Goal: Check status: Check status

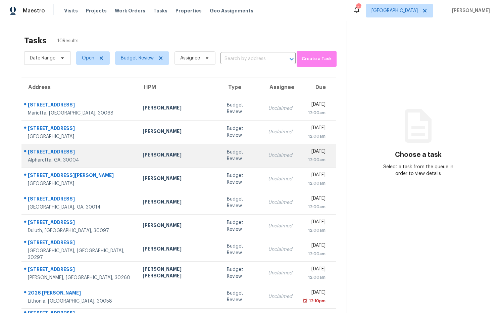
scroll to position [25, 0]
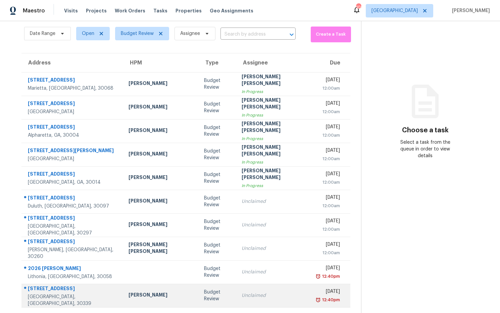
click at [129, 294] on div "Samuel Vetrik" at bounding box center [161, 296] width 65 height 8
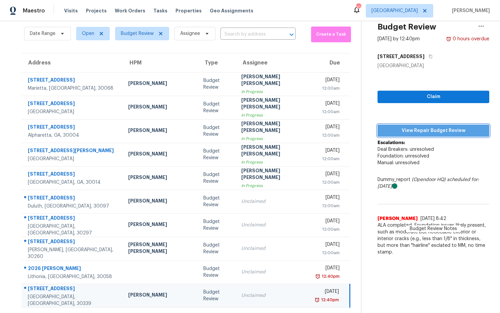
click at [409, 131] on span "View Repair Budget Review" at bounding box center [433, 131] width 101 height 8
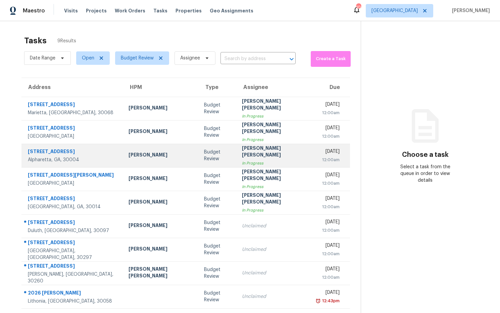
scroll to position [21, 0]
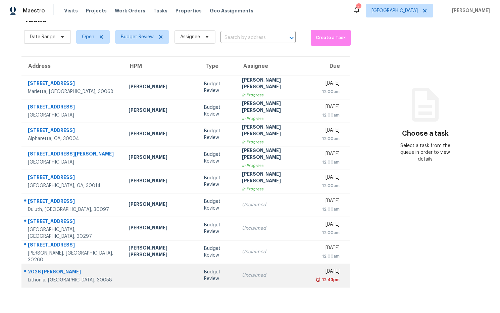
click at [61, 271] on div "2026 Mallard Crst" at bounding box center [73, 272] width 90 height 8
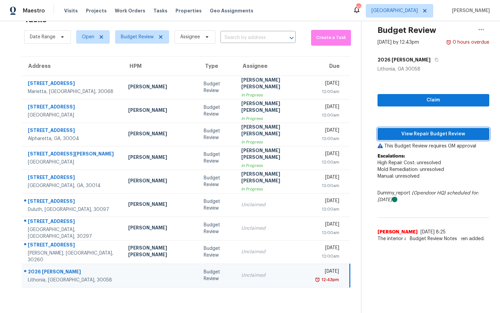
click at [396, 133] on span "View Repair Budget Review" at bounding box center [433, 134] width 101 height 8
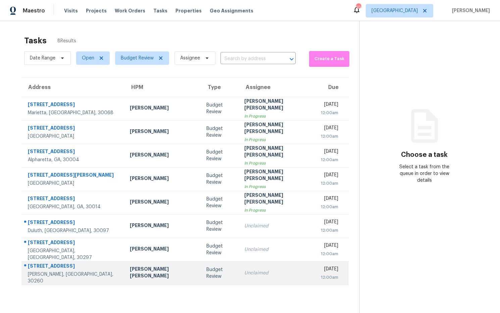
click at [130, 274] on div "[PERSON_NAME] [PERSON_NAME]" at bounding box center [162, 273] width 65 height 15
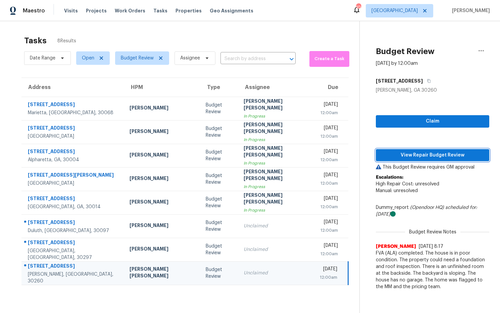
click at [387, 158] on span "View Repair Budget Review" at bounding box center [433, 155] width 103 height 8
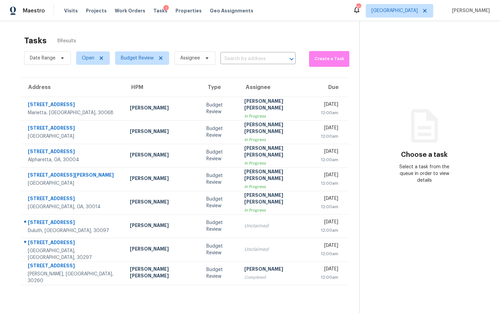
scroll to position [0, 0]
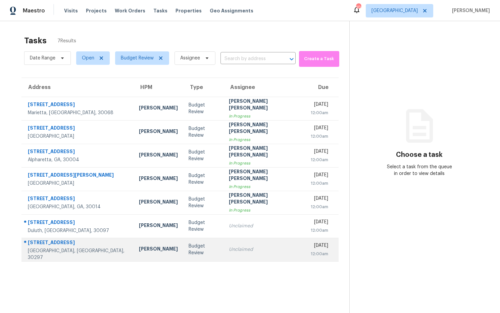
click at [61, 245] on div "[STREET_ADDRESS]" at bounding box center [78, 243] width 100 height 8
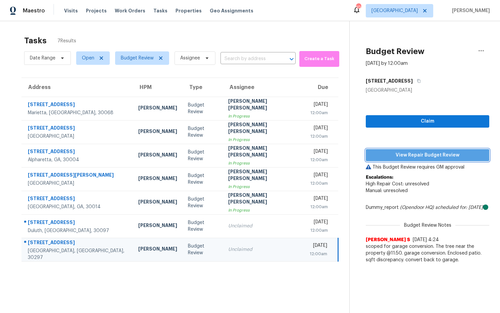
click at [405, 155] on span "View Repair Budget Review" at bounding box center [427, 155] width 113 height 8
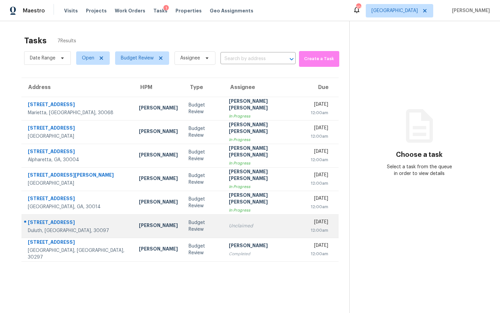
click at [69, 221] on div "[STREET_ADDRESS]" at bounding box center [78, 223] width 100 height 8
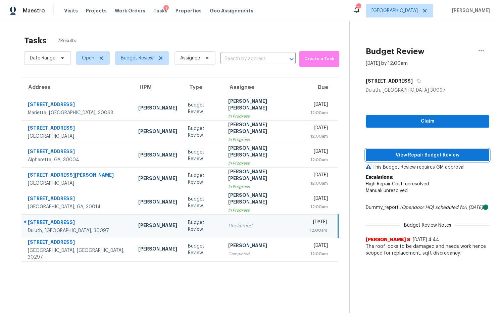
click at [412, 157] on span "View Repair Budget Review" at bounding box center [427, 155] width 113 height 8
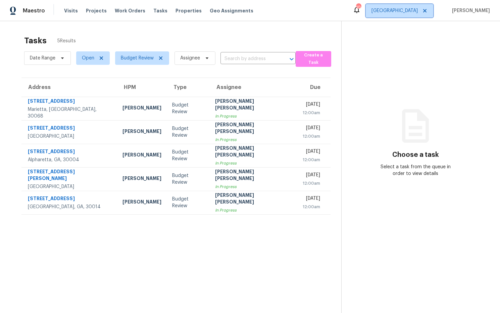
click at [418, 11] on span "[GEOGRAPHIC_DATA]" at bounding box center [395, 10] width 46 height 7
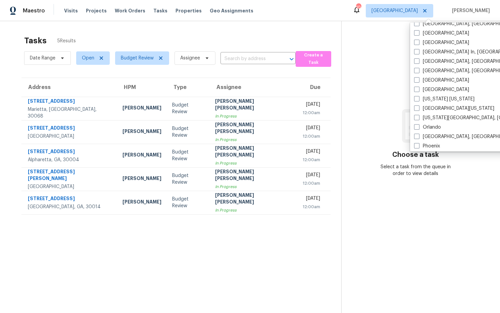
scroll to position [278, 0]
click at [418, 72] on span at bounding box center [416, 71] width 5 height 5
click at [418, 72] on input "[GEOGRAPHIC_DATA], [GEOGRAPHIC_DATA]" at bounding box center [416, 71] width 4 height 4
checkbox input "true"
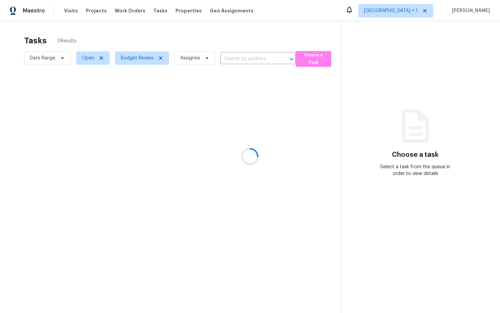
click at [384, 67] on div at bounding box center [250, 156] width 500 height 313
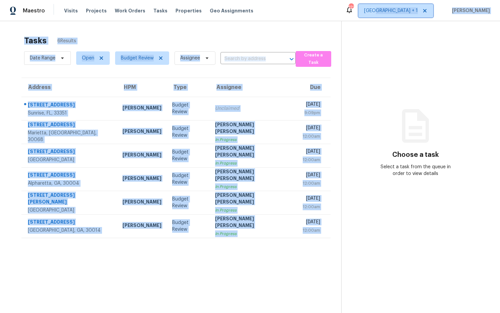
click at [417, 12] on span "[GEOGRAPHIC_DATA] + 1" at bounding box center [391, 10] width 54 height 7
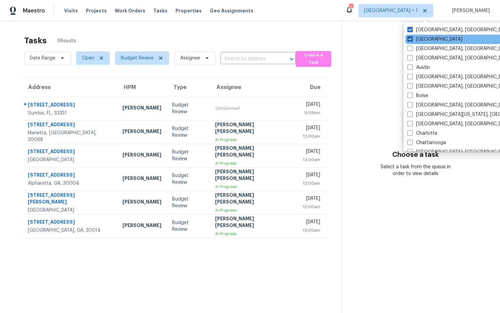
drag, startPoint x: 418, startPoint y: 39, endPoint x: 409, endPoint y: 39, distance: 8.1
click at [418, 39] on label "[GEOGRAPHIC_DATA]" at bounding box center [435, 39] width 55 height 7
click at [412, 39] on input "[GEOGRAPHIC_DATA]" at bounding box center [410, 38] width 4 height 4
checkbox input "false"
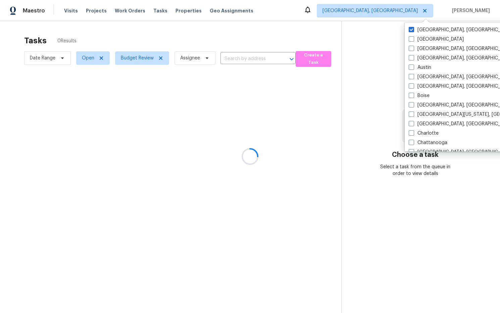
click at [337, 28] on div at bounding box center [250, 156] width 500 height 313
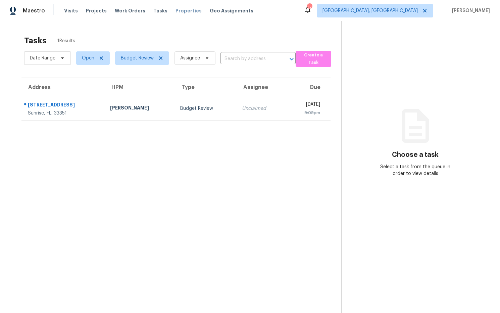
click at [188, 13] on span "Properties" at bounding box center [189, 10] width 26 height 7
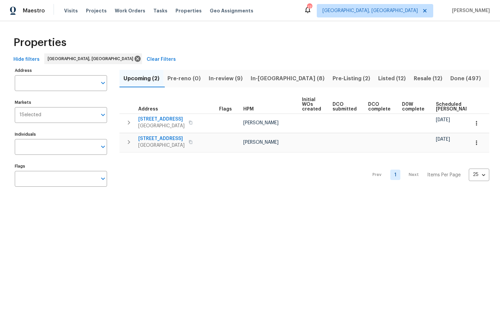
click at [379, 79] on span "Listed (12)" at bounding box center [393, 78] width 28 height 9
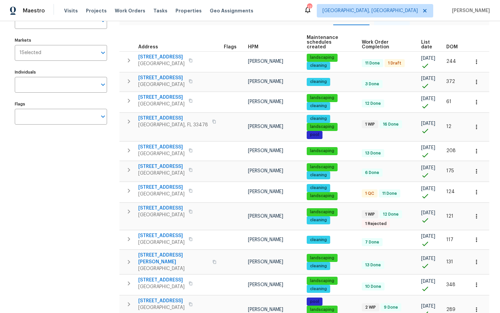
scroll to position [48, 0]
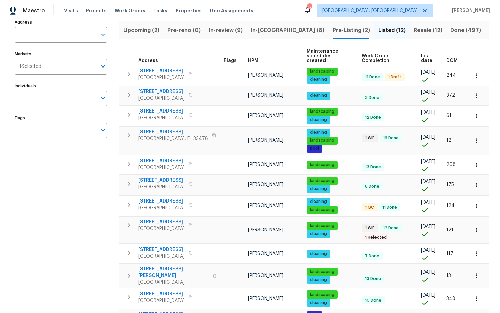
click at [453, 58] on th "DOM" at bounding box center [455, 56] width 23 height 18
click at [453, 58] on span "DOM" at bounding box center [452, 60] width 11 height 5
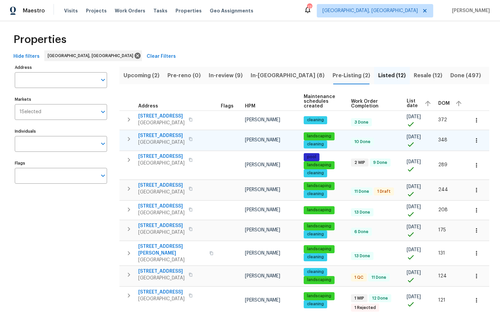
scroll to position [4, 0]
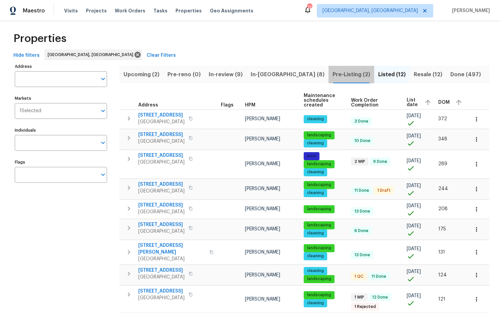
click at [333, 73] on span "Pre-Listing (2)" at bounding box center [352, 74] width 38 height 9
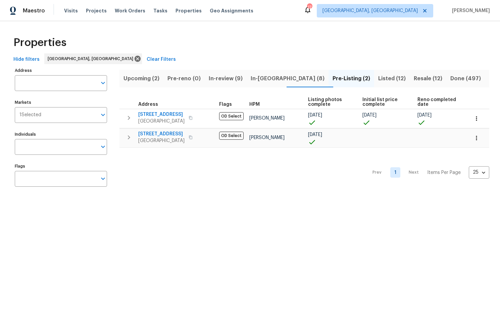
click at [379, 76] on span "Listed (12)" at bounding box center [393, 78] width 28 height 9
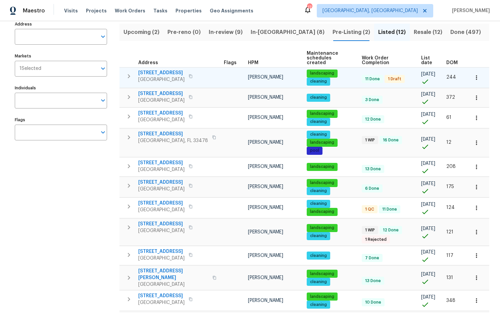
scroll to position [47, 0]
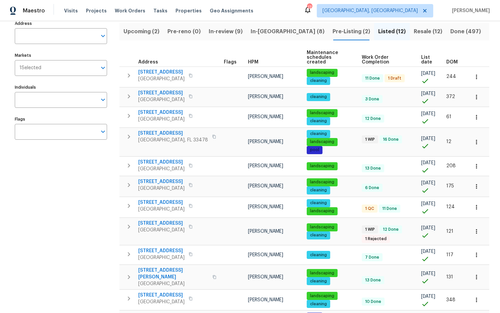
click at [280, 32] on span "In-[GEOGRAPHIC_DATA] (8)" at bounding box center [288, 31] width 74 height 9
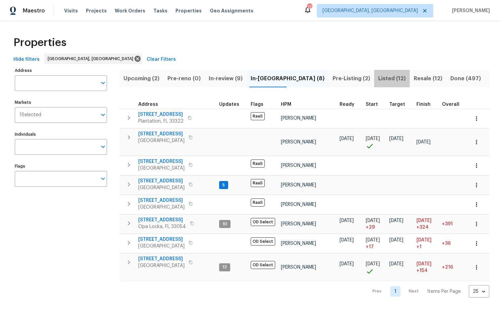
click at [379, 81] on span "Listed (12)" at bounding box center [393, 78] width 28 height 9
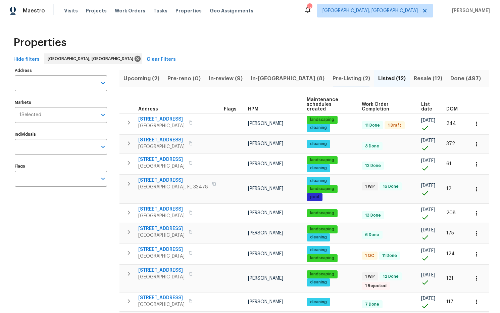
click at [270, 76] on span "In-[GEOGRAPHIC_DATA] (8)" at bounding box center [288, 78] width 74 height 9
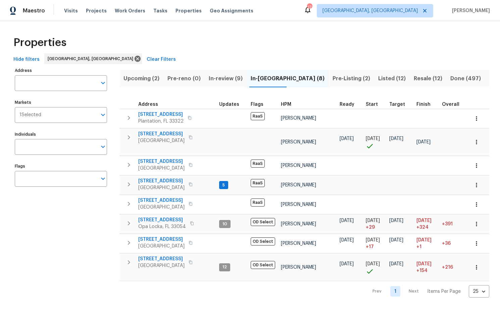
click at [414, 77] on span "Resale (12)" at bounding box center [428, 78] width 29 height 9
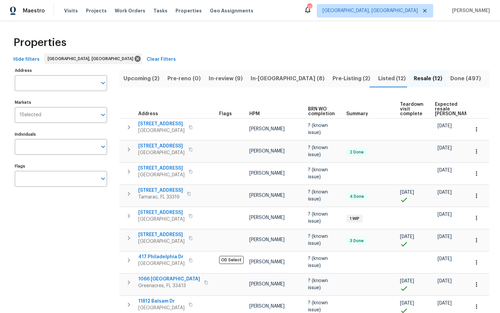
click at [414, 78] on span "Resale (12)" at bounding box center [428, 78] width 29 height 9
click at [418, 12] on span "[GEOGRAPHIC_DATA], [GEOGRAPHIC_DATA]" at bounding box center [370, 10] width 95 height 7
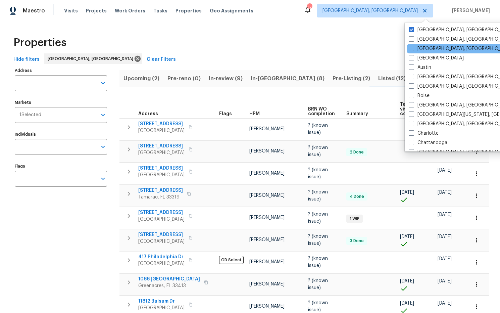
drag, startPoint x: 414, startPoint y: 68, endPoint x: 408, endPoint y: 49, distance: 20.0
click at [414, 68] on span at bounding box center [411, 66] width 5 height 5
click at [413, 68] on input "Austin" at bounding box center [411, 66] width 4 height 4
checkbox input "true"
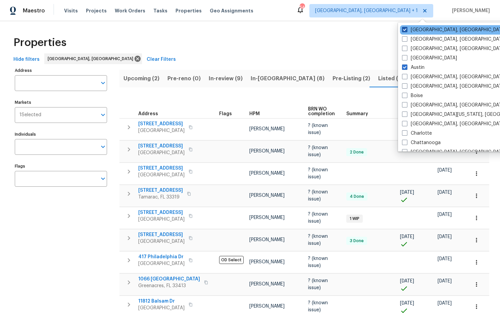
click at [406, 32] on span at bounding box center [404, 29] width 5 height 5
click at [406, 31] on input "[GEOGRAPHIC_DATA], [GEOGRAPHIC_DATA]" at bounding box center [404, 29] width 4 height 4
checkbox input "false"
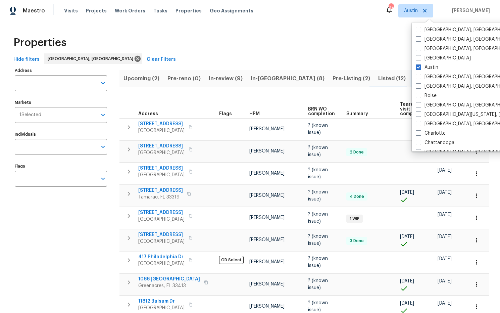
click at [387, 26] on div "Properties Hide filters [GEOGRAPHIC_DATA], [GEOGRAPHIC_DATA] Clear Filters Addr…" at bounding box center [250, 216] width 500 height 390
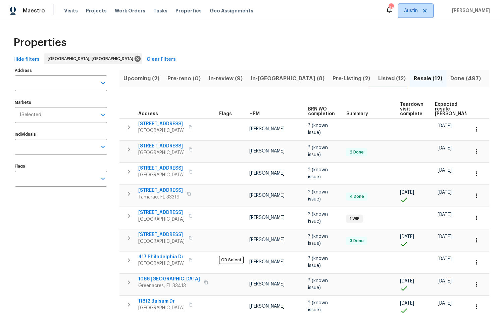
click at [418, 10] on span "Austin" at bounding box center [411, 10] width 14 height 7
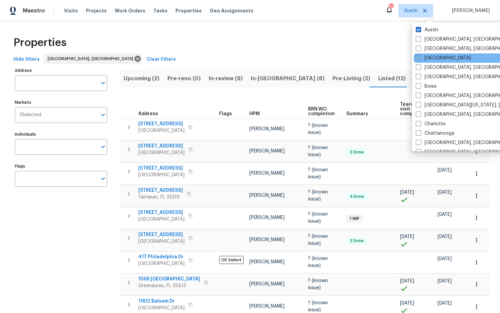
click at [430, 56] on label "[GEOGRAPHIC_DATA]" at bounding box center [443, 58] width 55 height 7
click at [421, 56] on input "[GEOGRAPHIC_DATA]" at bounding box center [418, 57] width 4 height 4
checkbox input "true"
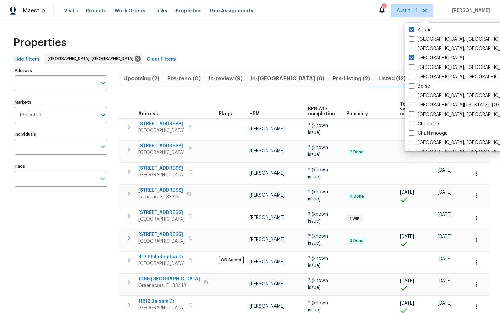
click at [412, 31] on span at bounding box center [411, 29] width 5 height 5
click at [412, 31] on input "Austin" at bounding box center [411, 29] width 4 height 4
checkbox input "false"
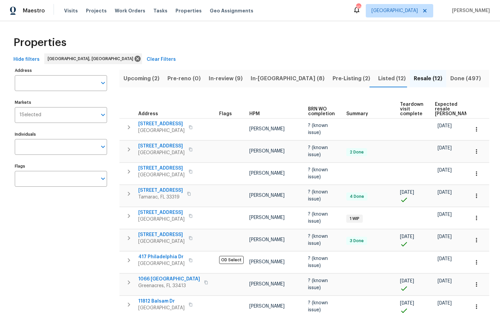
click at [371, 19] on div "Maestro Visits Projects Work Orders Tasks Properties Geo Assignments 106 [GEOGR…" at bounding box center [250, 10] width 500 height 21
drag, startPoint x: 68, startPoint y: 57, endPoint x: 67, endPoint y: 64, distance: 7.1
click at [135, 57] on icon at bounding box center [138, 59] width 6 height 6
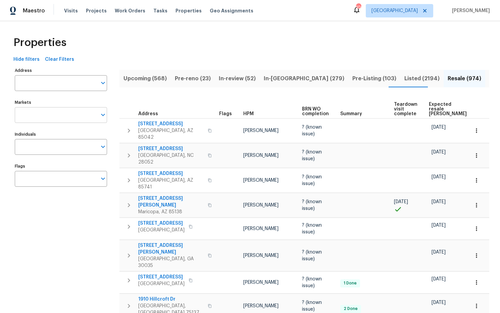
click at [102, 113] on icon "Open" at bounding box center [103, 115] width 8 height 8
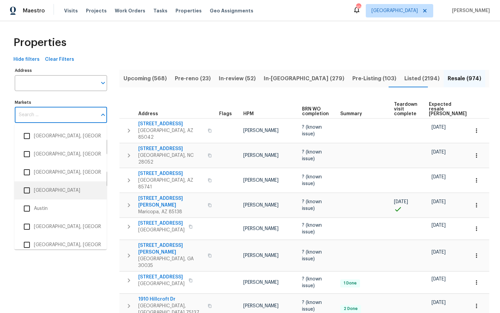
click at [62, 193] on li "[GEOGRAPHIC_DATA]" at bounding box center [61, 190] width 82 height 14
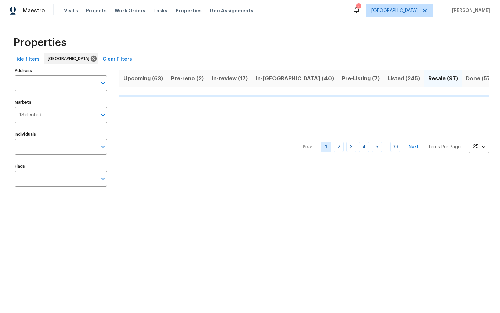
click at [129, 50] on div "Properties" at bounding box center [250, 42] width 479 height 21
click at [47, 87] on input "Address" at bounding box center [56, 83] width 82 height 16
paste input "[STREET_ADDRESS]"
type input "[STREET_ADDRESS]"
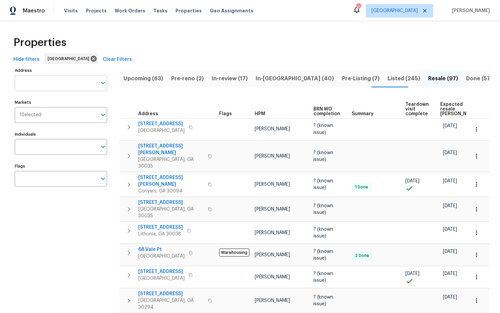
click at [83, 84] on input "Address" at bounding box center [56, 83] width 82 height 16
paste input "[STREET_ADDRESS]"
type input "[STREET_ADDRESS]"
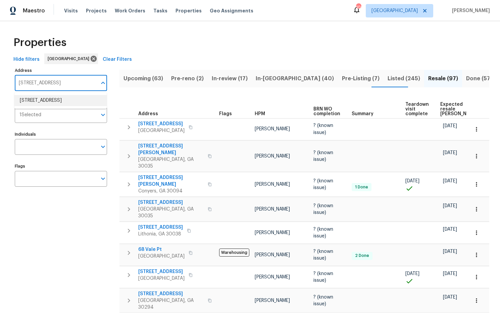
click at [63, 102] on li "[STREET_ADDRESS]" at bounding box center [60, 100] width 92 height 11
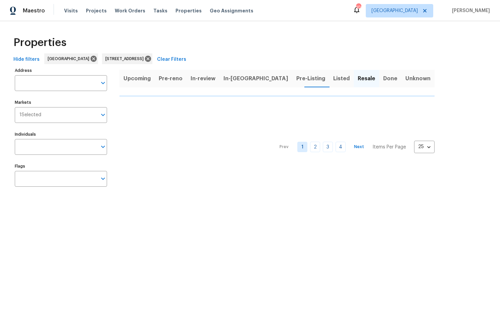
type input "[STREET_ADDRESS]"
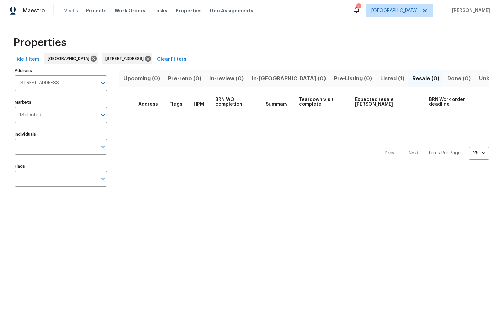
click at [71, 10] on span "Visits" at bounding box center [71, 10] width 14 height 7
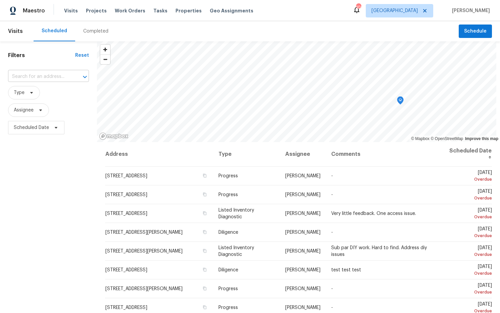
click at [41, 76] on input "text" at bounding box center [39, 77] width 62 height 10
paste input "[STREET_ADDRESS]"
type input "[STREET_ADDRESS]"
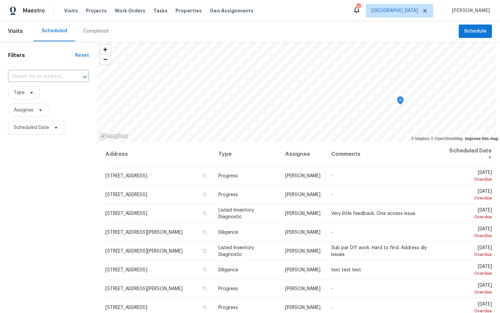
click at [92, 29] on div "Completed" at bounding box center [95, 31] width 25 height 7
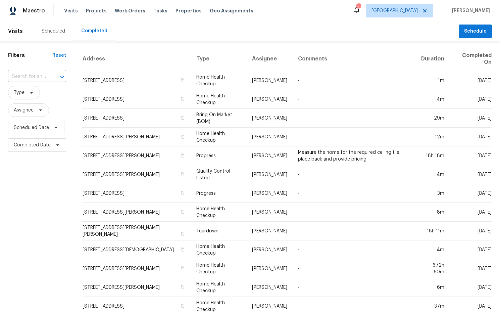
click at [42, 76] on input "text" at bounding box center [27, 77] width 39 height 10
paste input "[STREET_ADDRESS]"
type input "[STREET_ADDRESS]"
click at [43, 97] on li "[STREET_ADDRESS]" at bounding box center [36, 91] width 57 height 11
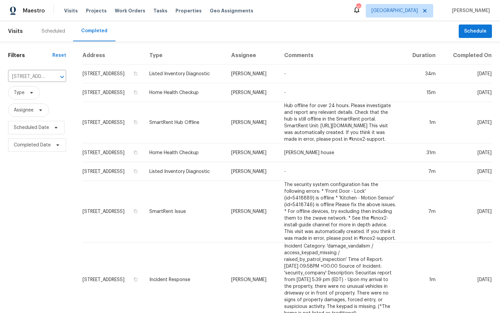
click at [193, 102] on td "Home Health Checkup" at bounding box center [185, 92] width 82 height 19
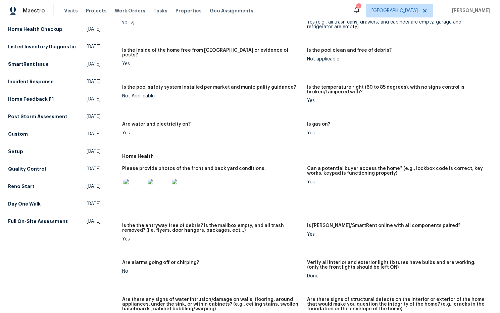
scroll to position [211, 0]
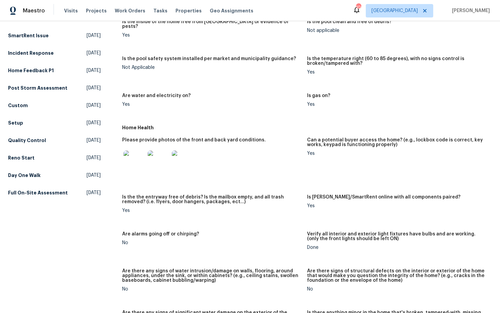
click at [136, 163] on img at bounding box center [134, 160] width 21 height 21
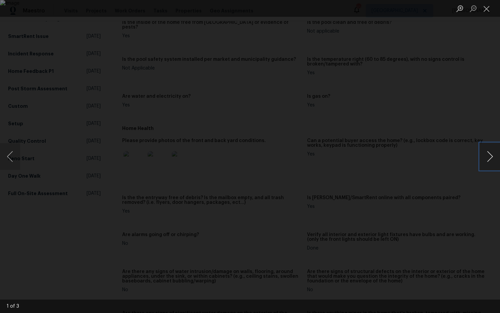
click at [485, 156] on button "Next image" at bounding box center [490, 156] width 20 height 27
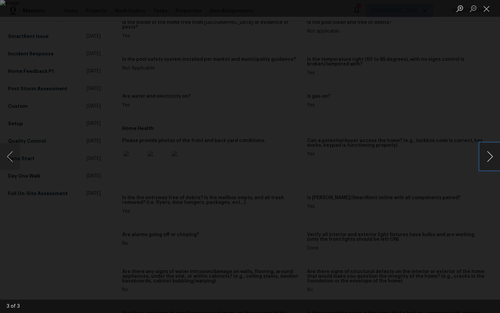
click at [485, 156] on button "Next image" at bounding box center [490, 156] width 20 height 27
drag, startPoint x: 487, startPoint y: 10, endPoint x: 479, endPoint y: 13, distance: 8.9
click at [487, 10] on button "Close lightbox" at bounding box center [486, 9] width 13 height 12
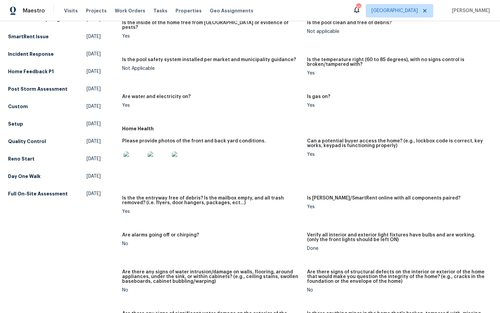
scroll to position [0, 0]
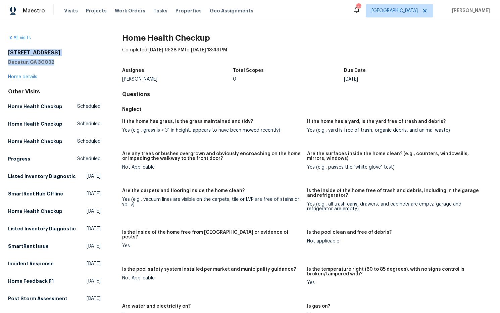
drag, startPoint x: 57, startPoint y: 62, endPoint x: 17, endPoint y: 53, distance: 40.3
click at [8, 54] on div "[STREET_ADDRESS]" at bounding box center [54, 57] width 93 height 16
copy div "[STREET_ADDRESS]"
